Goal: Information Seeking & Learning: Find specific fact

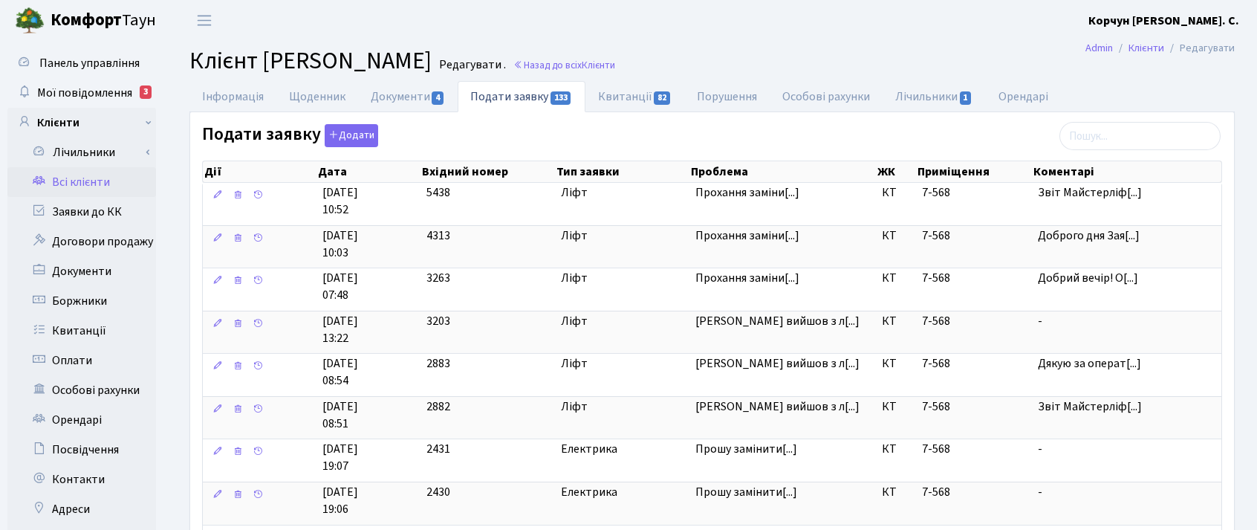
select select "25"
click at [82, 88] on span "Мої повідомлення" at bounding box center [84, 93] width 95 height 16
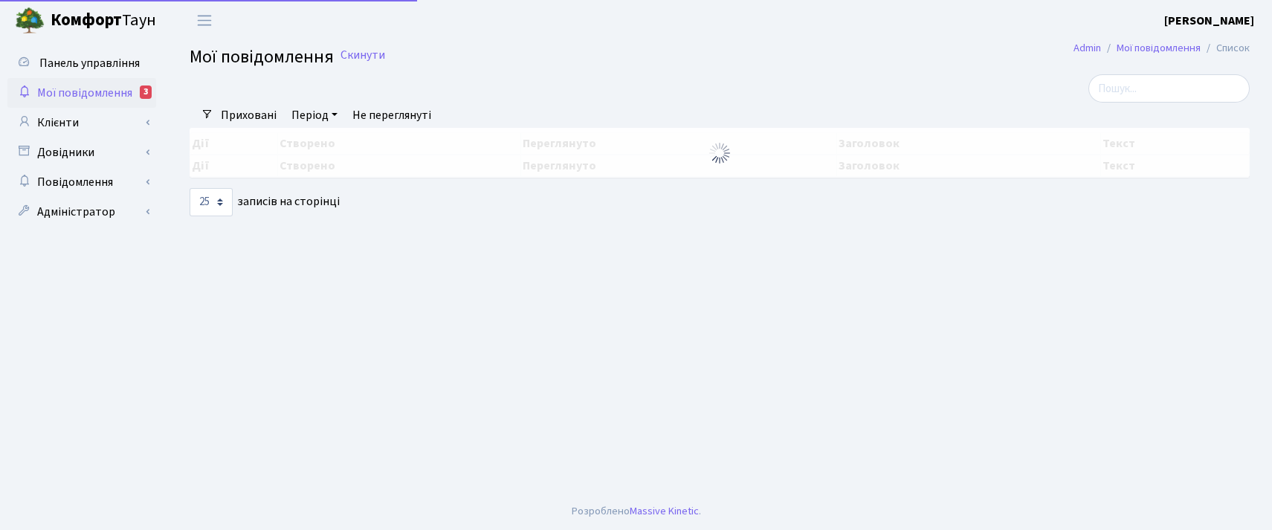
select select "25"
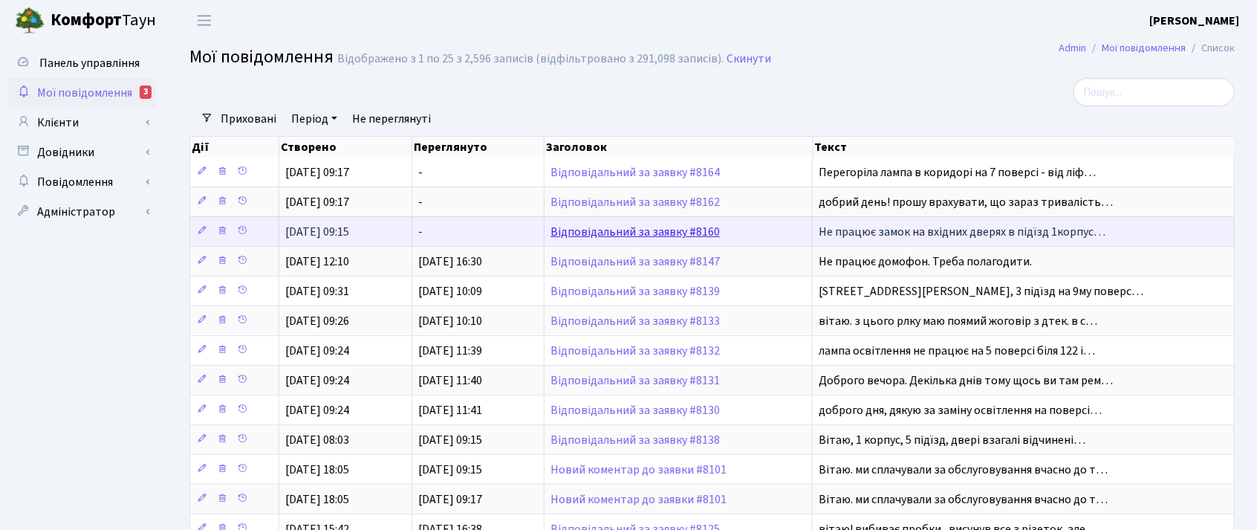
click at [628, 230] on link "Відповідальний за заявку #8160" at bounding box center [635, 232] width 169 height 16
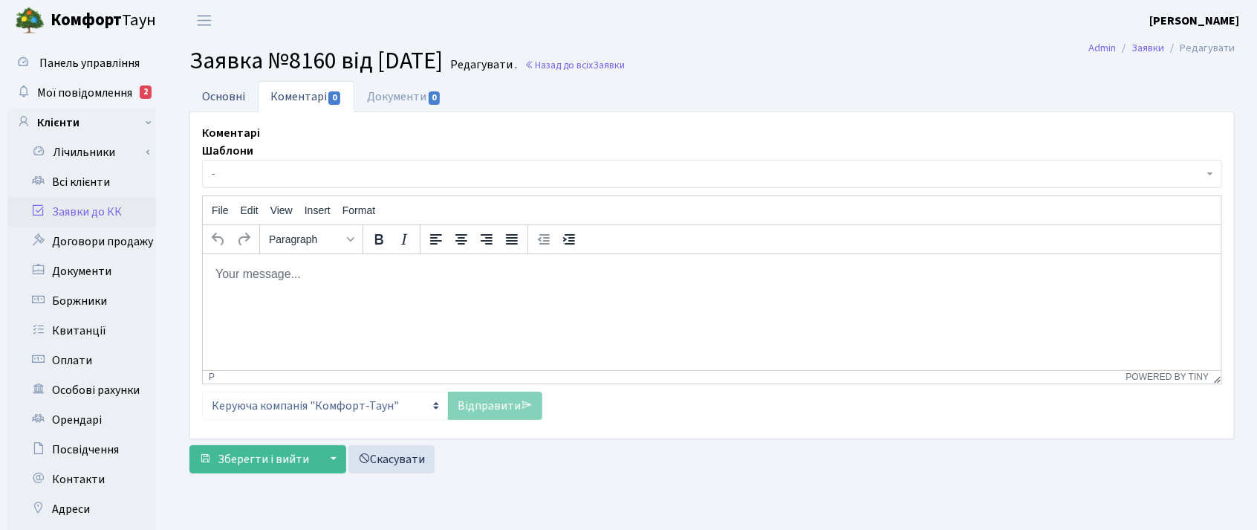
click at [203, 94] on link "Основні" at bounding box center [224, 96] width 68 height 30
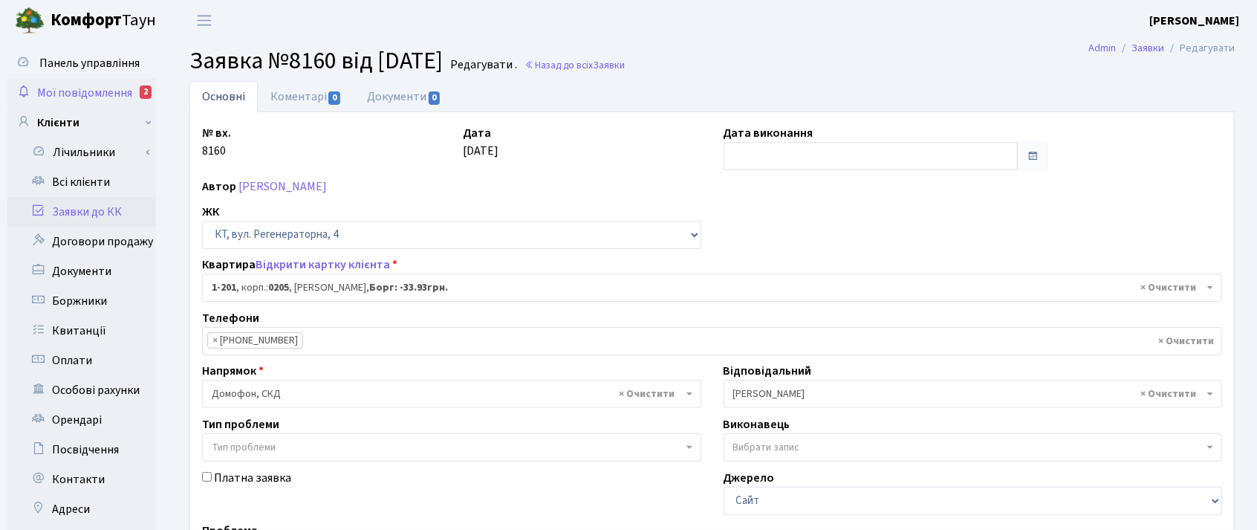
click at [75, 89] on span "Мої повідомлення" at bounding box center [84, 93] width 95 height 16
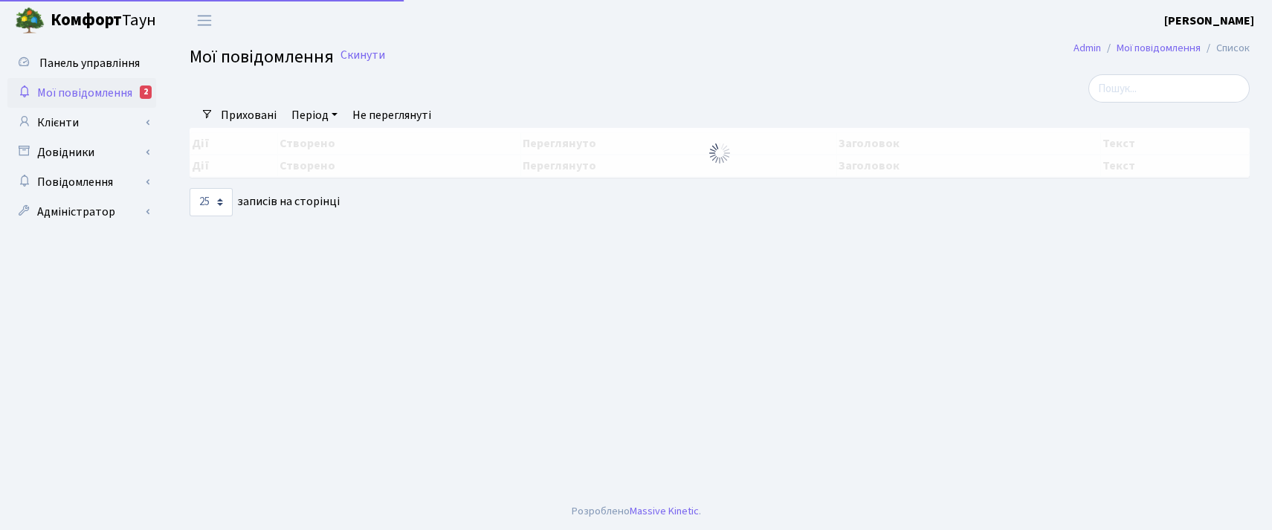
select select "25"
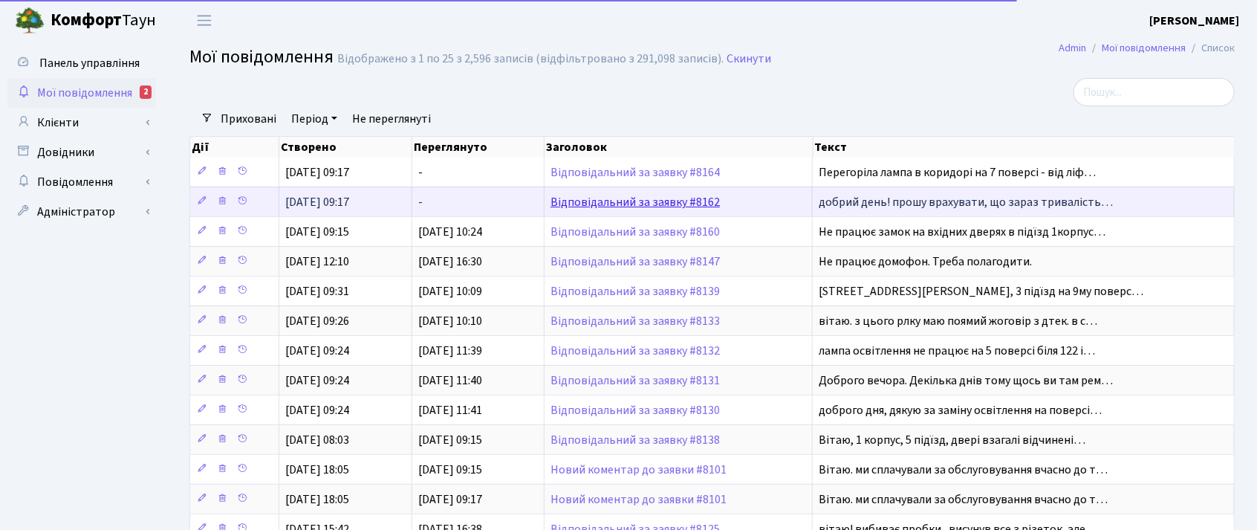
click at [587, 199] on link "Відповідальний за заявку #8162" at bounding box center [635, 202] width 169 height 16
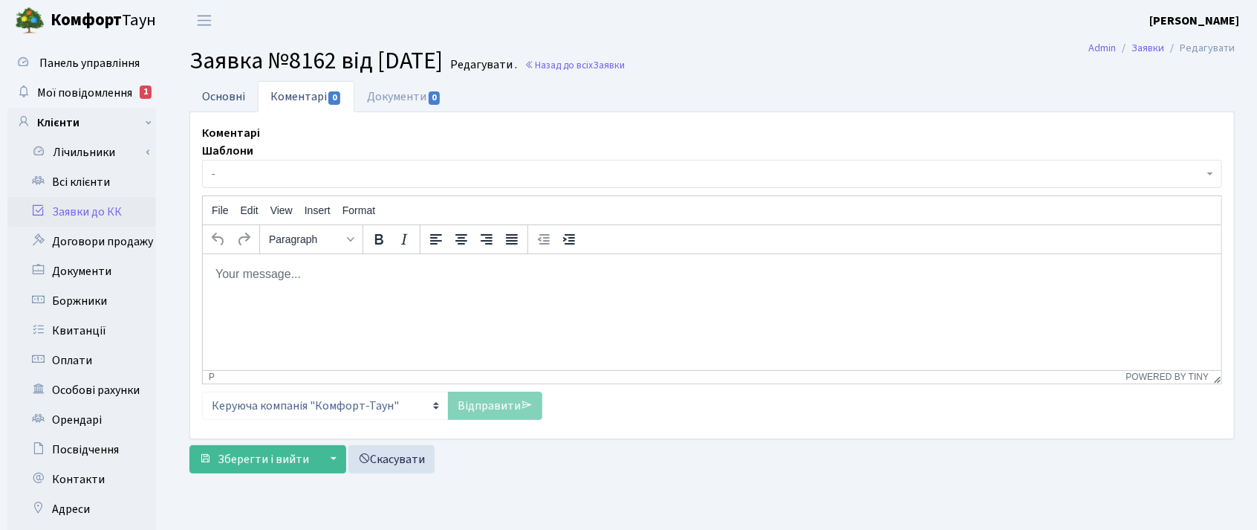
click at [213, 93] on link "Основні" at bounding box center [224, 96] width 68 height 30
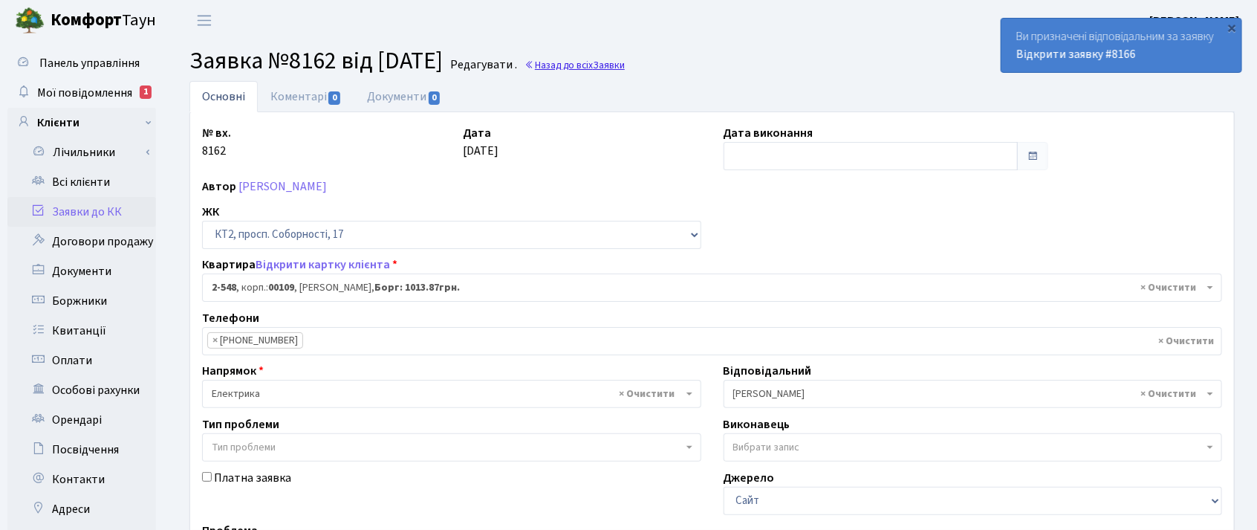
click at [625, 69] on link "Назад до всіх Заявки" at bounding box center [575, 65] width 100 height 14
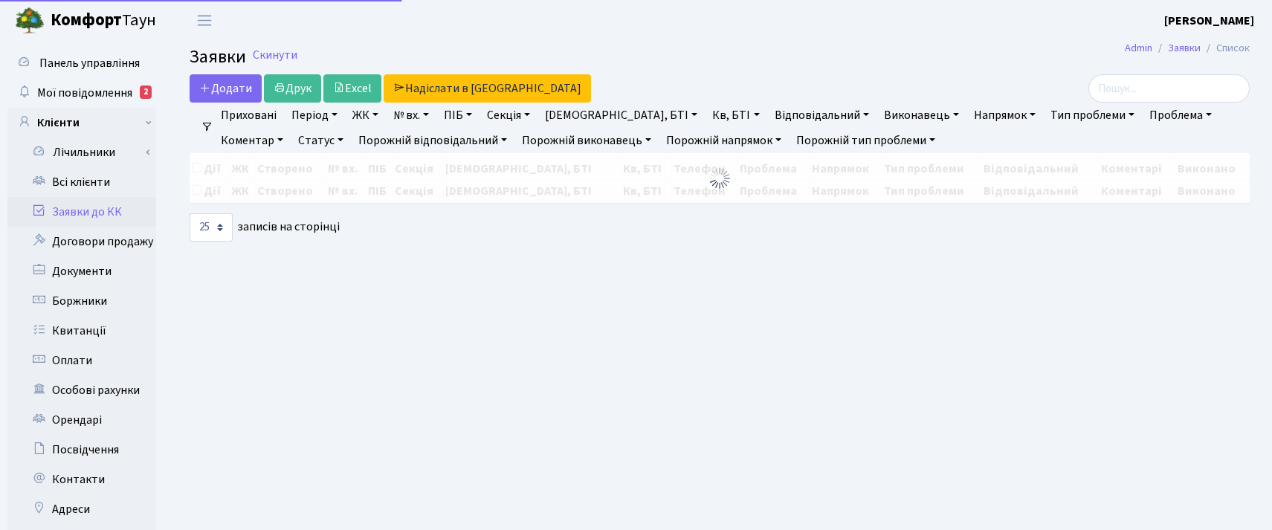
select select "25"
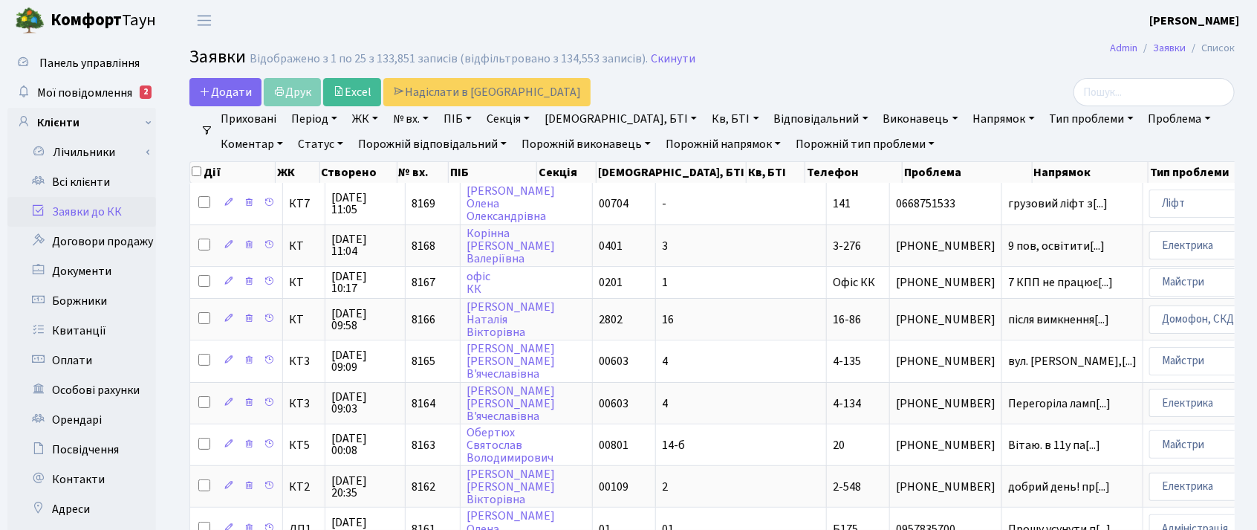
click at [706, 120] on link "Кв, БТІ" at bounding box center [735, 118] width 59 height 25
click at [707, 147] on input "text" at bounding box center [750, 148] width 87 height 28
type input "А"
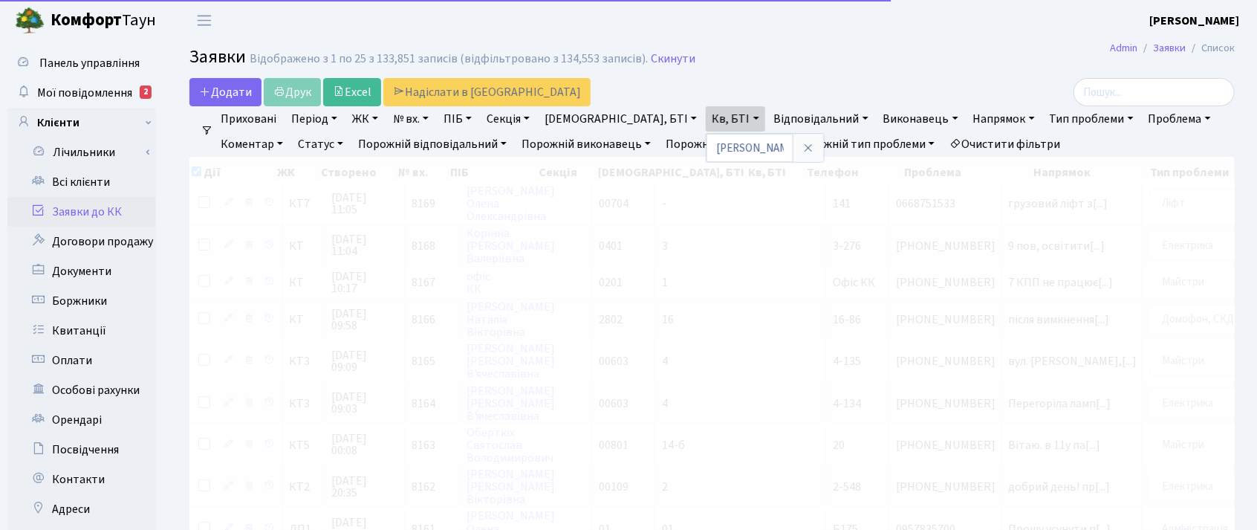
checkbox input "true"
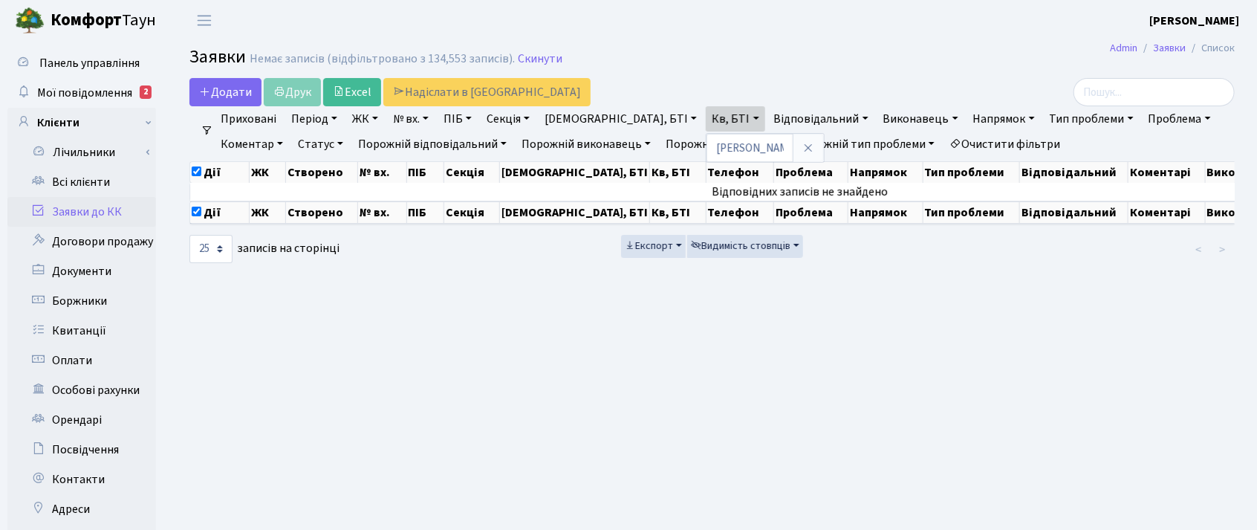
click at [942, 391] on main "Admin Заявки Список Заявки Немає записів (відфільтровано з 134,553 записів). Ск…" at bounding box center [712, 375] width 1090 height 669
click at [706, 123] on link "Кв, БТІ" at bounding box center [735, 118] width 59 height 25
type input "А16"
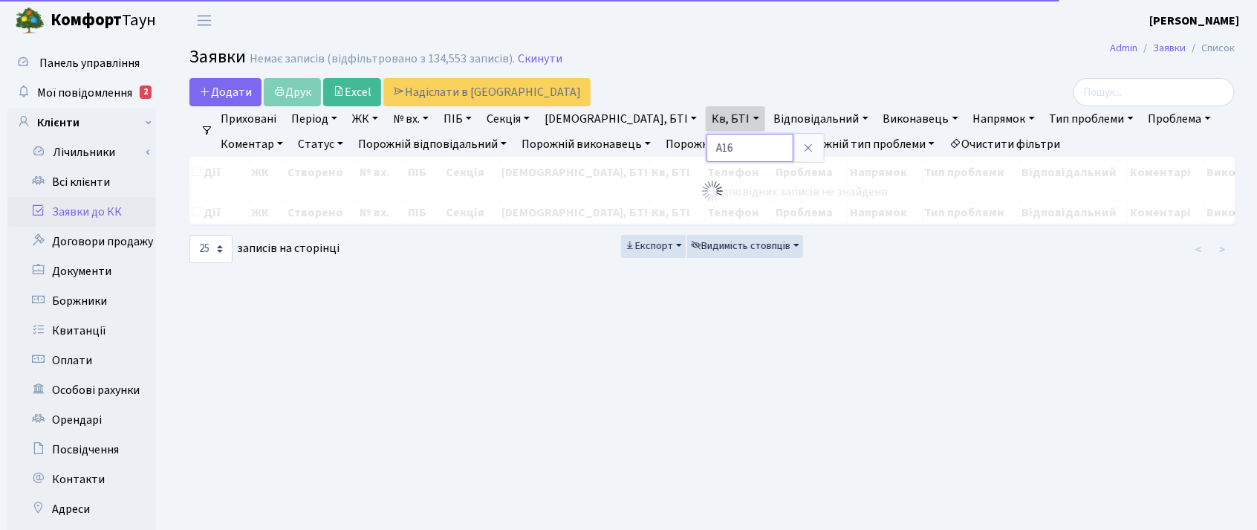
checkbox input "false"
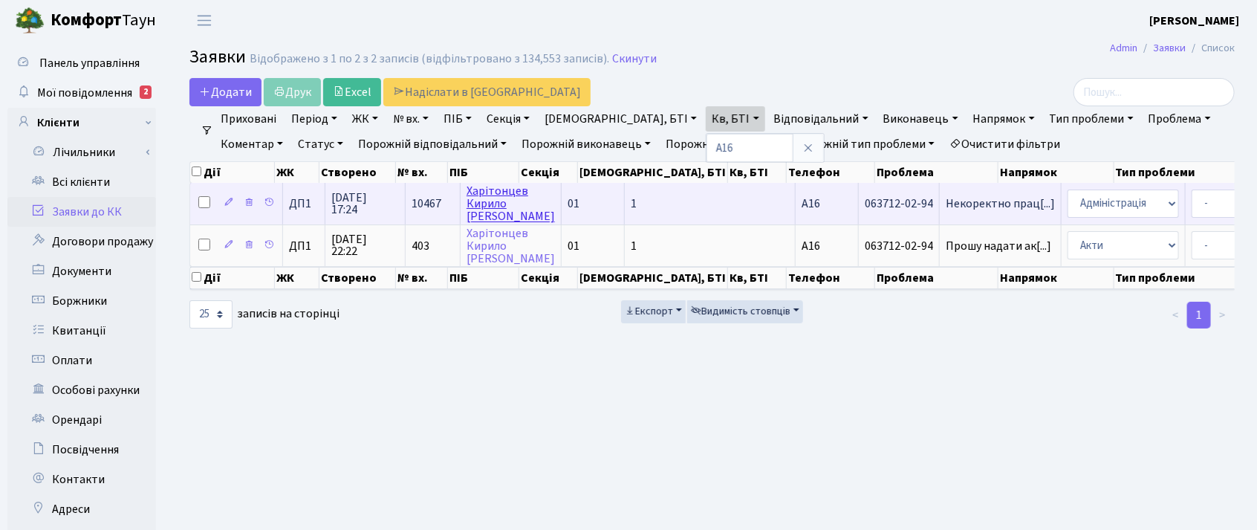
click at [499, 201] on link "Харітонцев Кирило Аркадійович" at bounding box center [511, 204] width 88 height 42
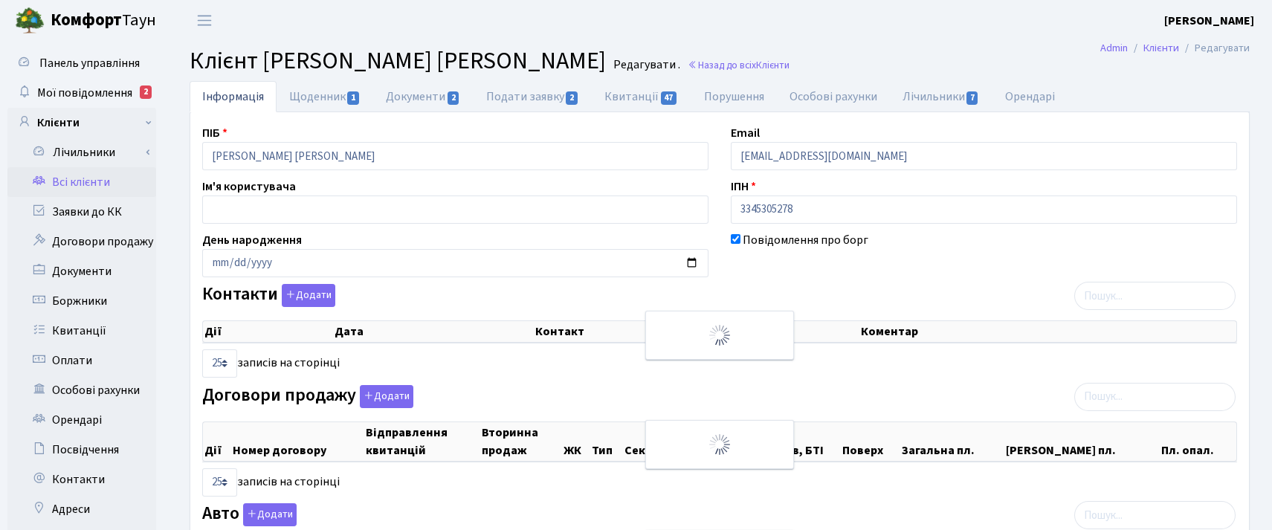
select select "25"
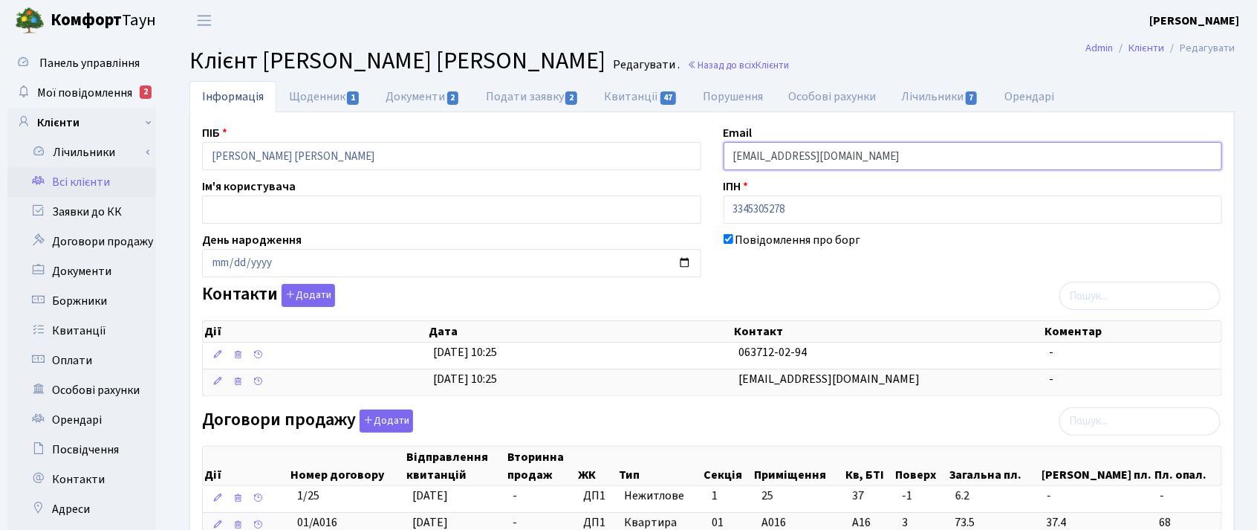
drag, startPoint x: 832, startPoint y: 149, endPoint x: 696, endPoint y: 136, distance: 136.7
click at [696, 136] on div "ПІБ [PERSON_NAME] [PERSON_NAME] Email [EMAIL_ADDRESS][DOMAIN_NAME] Ім'я користу…" at bounding box center [712, 482] width 1043 height 717
